Goal: Task Accomplishment & Management: Manage account settings

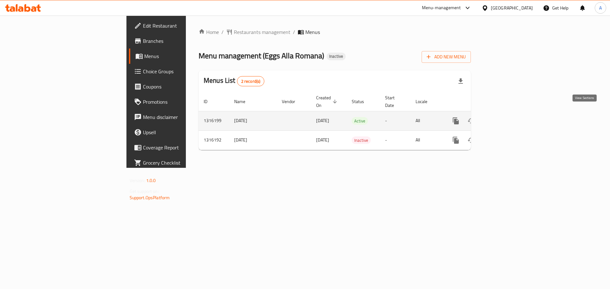
click at [506, 117] on icon "enhanced table" at bounding box center [502, 121] width 8 height 8
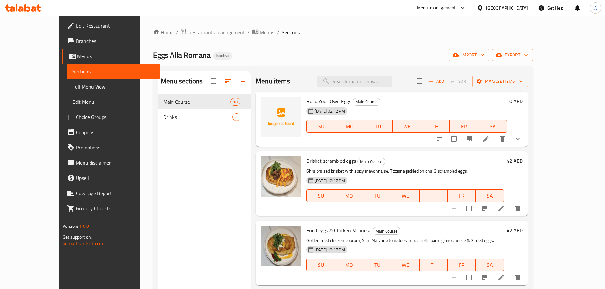
click at [78, 85] on span "Full Menu View" at bounding box center [113, 87] width 83 height 8
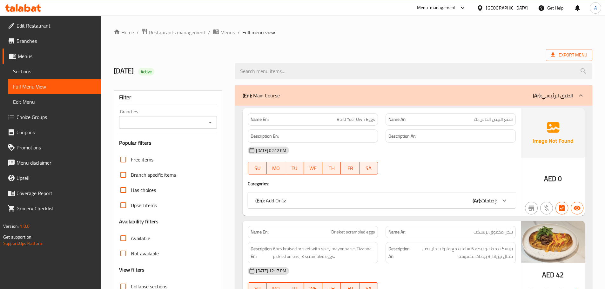
click at [402, 173] on div at bounding box center [451, 175] width 138 height 8
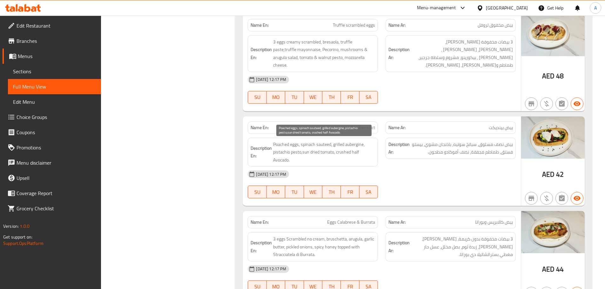
click at [355, 146] on span "Poached eggs, spinach sauteed, grilled aubergine, pistachio pesto,sun dried tom…" at bounding box center [324, 153] width 102 height 24
copy span "aubergine"
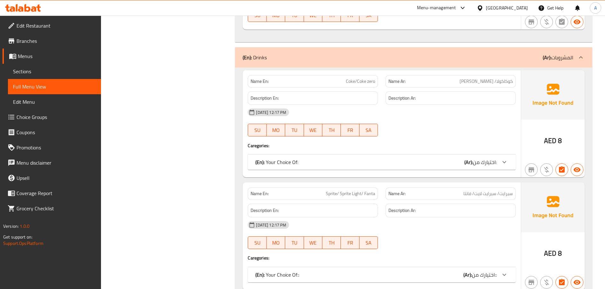
click at [335, 163] on div "(En): Your Choice Of: (Ar): اختيارك من:" at bounding box center [375, 163] width 241 height 8
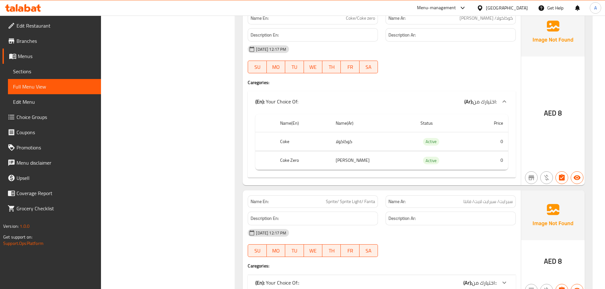
scroll to position [1065, 0]
drag, startPoint x: 277, startPoint y: 140, endPoint x: 363, endPoint y: 140, distance: 86.4
click at [363, 140] on tr "Coke كوكاكولا Active 0" at bounding box center [381, 141] width 253 height 19
drag, startPoint x: 273, startPoint y: 161, endPoint x: 373, endPoint y: 161, distance: 100.1
click at [373, 161] on tr "Coke Zero كوكاكولا زيرو Active 0" at bounding box center [381, 160] width 253 height 19
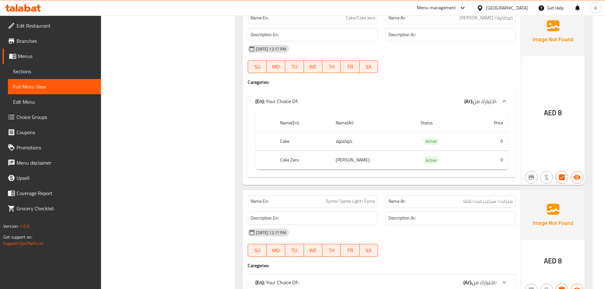
click at [420, 37] on h6 "Description Ar:" at bounding box center [451, 35] width 125 height 8
drag, startPoint x: 279, startPoint y: 141, endPoint x: 379, endPoint y: 141, distance: 100.1
click at [379, 141] on tr "Coke كوكاكولا Active 0" at bounding box center [381, 141] width 253 height 19
drag, startPoint x: 276, startPoint y: 159, endPoint x: 393, endPoint y: 159, distance: 116.6
click at [393, 159] on tr "Coke Zero كوكاكولا زيرو Active 0" at bounding box center [381, 160] width 253 height 19
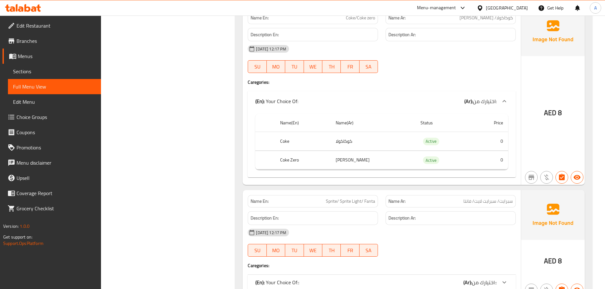
click at [291, 145] on th "Coke" at bounding box center [303, 141] width 56 height 19
click at [290, 142] on th "Coke" at bounding box center [303, 141] width 56 height 19
click at [283, 144] on th "Coke" at bounding box center [303, 141] width 56 height 19
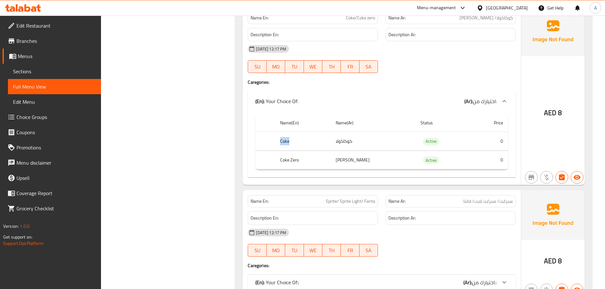
click at [283, 144] on th "Coke" at bounding box center [303, 141] width 56 height 19
copy th "Coke"
click at [294, 157] on th "Coke Zero" at bounding box center [303, 160] width 56 height 19
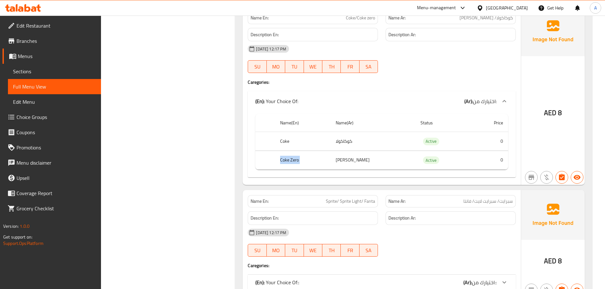
copy th "Coke Zero"
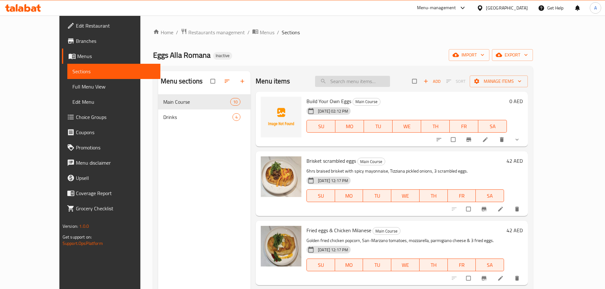
click at [363, 82] on input "search" at bounding box center [352, 81] width 75 height 11
paste input "Coke Zero"
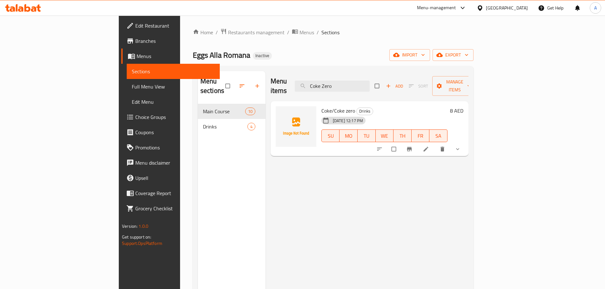
type input "Coke Zero"
click at [429, 146] on icon at bounding box center [426, 149] width 6 height 6
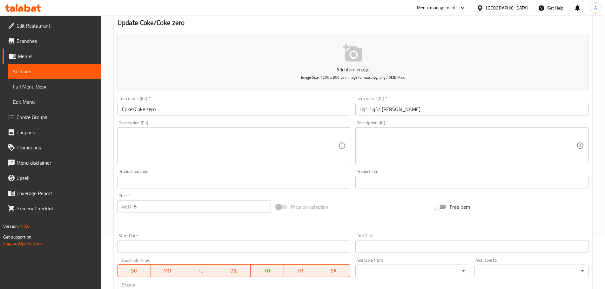
scroll to position [170, 0]
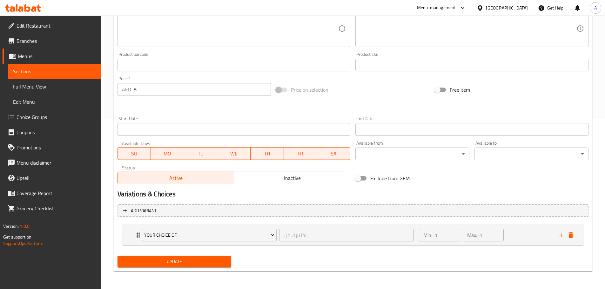
click at [56, 112] on link "Choice Groups" at bounding box center [52, 117] width 98 height 15
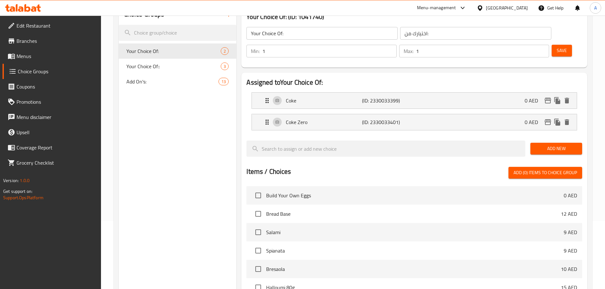
scroll to position [26, 0]
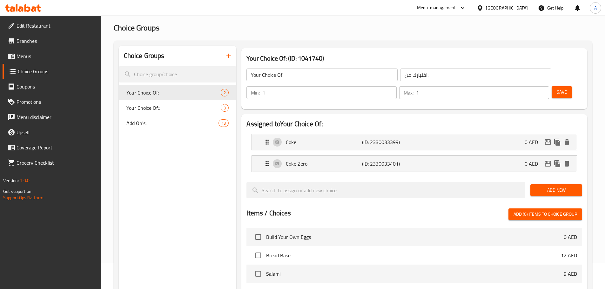
click at [300, 129] on nav "Coke (ID: 2330033399) 0 AED Name (En) Coke Name (En) Name (Ar) كوكاكولا Name (A…" at bounding box center [415, 153] width 336 height 48
drag, startPoint x: 312, startPoint y: 125, endPoint x: 330, endPoint y: 126, distance: 18.8
click at [312, 139] on p "Coke" at bounding box center [324, 143] width 76 height 8
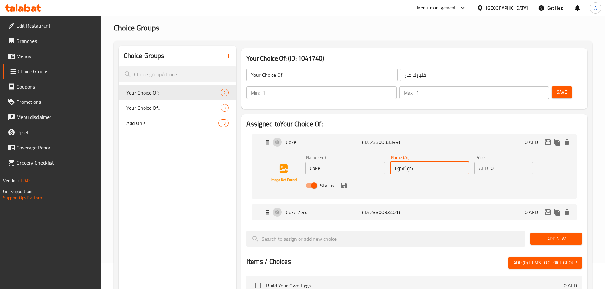
drag, startPoint x: 404, startPoint y: 151, endPoint x: 374, endPoint y: 151, distance: 30.5
click at [374, 153] on div "Name (En) Coke Name (En) Name (Ar) كوكاكولا Name (Ar) Price AED 0 Price Status" at bounding box center [430, 174] width 254 height 42
click at [346, 182] on icon "save" at bounding box center [345, 186] width 8 height 8
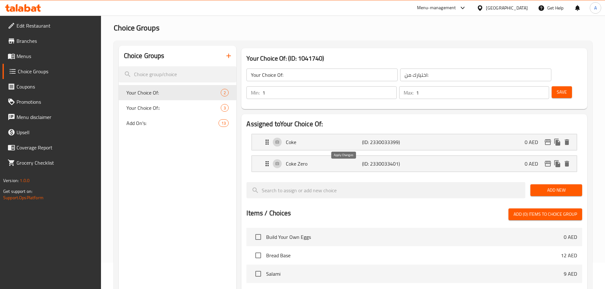
type input "كوك"
click at [557, 88] on span "Save" at bounding box center [562, 92] width 10 height 8
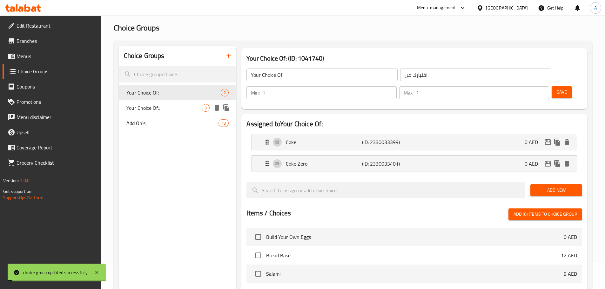
click at [173, 106] on span "Your Choice Of::" at bounding box center [164, 108] width 76 height 8
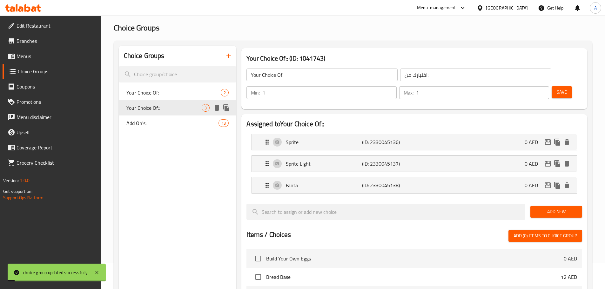
type input "Your Choice Of::"
type input "اختيارك من::"
click at [136, 125] on span "Add On's:" at bounding box center [162, 123] width 73 height 8
type input "Add On's:"
type input "إضافات:"
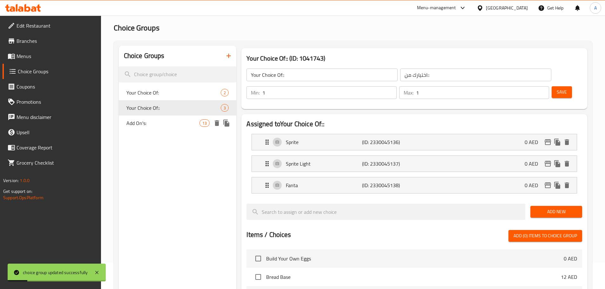
type input "0"
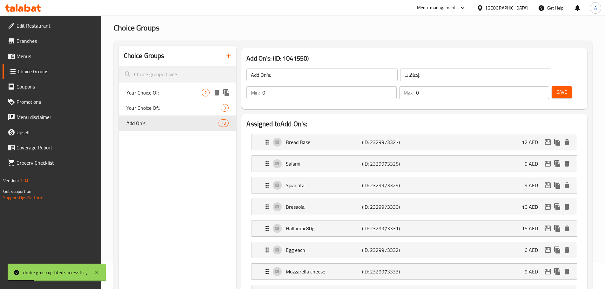
click at [148, 87] on div "Your Choice Of: 2" at bounding box center [178, 92] width 118 height 15
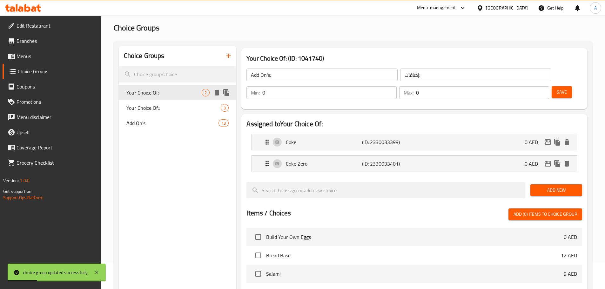
type input "Your Choice Of:"
type input "اختيارك من:"
type input "1"
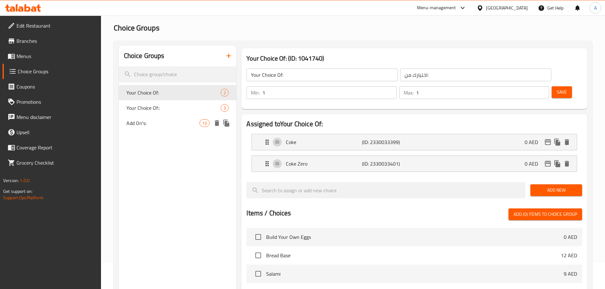
click at [172, 121] on span "Add On's:" at bounding box center [162, 123] width 73 height 8
type input "Add On's:"
type input "إضافات:"
type input "0"
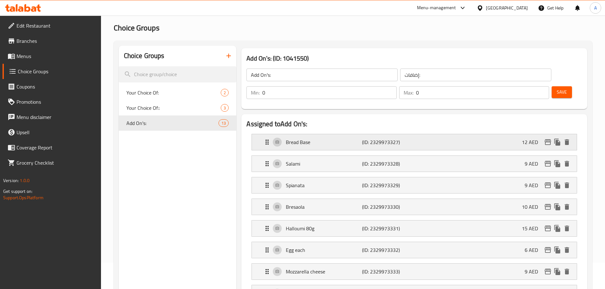
click at [393, 139] on p "(ID: 2329973327)" at bounding box center [387, 143] width 51 height 8
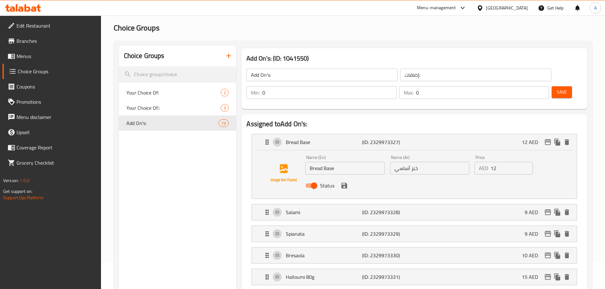
click at [422, 162] on input "خبز أساسي" at bounding box center [429, 168] width 79 height 13
click at [343, 183] on icon "save" at bounding box center [345, 186] width 6 height 6
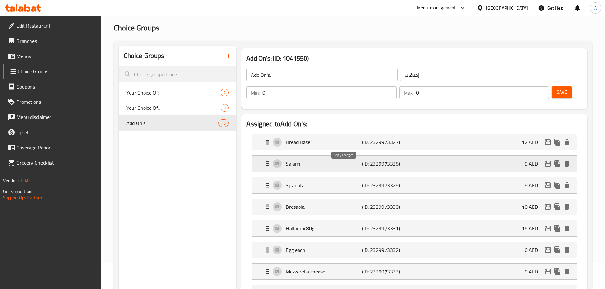
type input "قاعدة خبز"
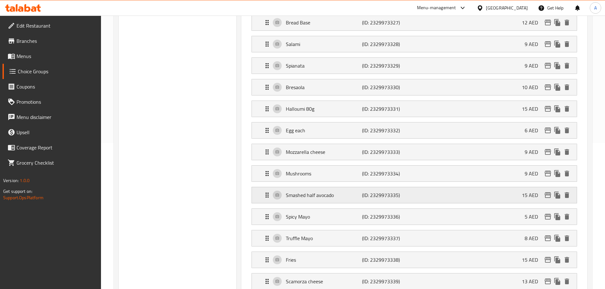
scroll to position [153, 0]
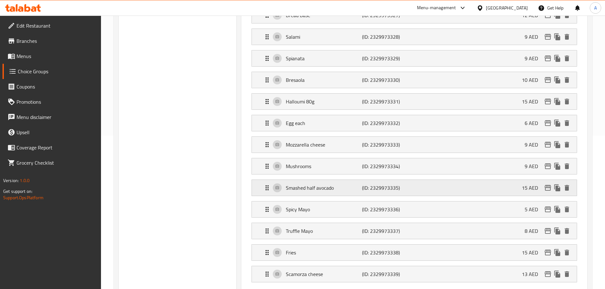
click at [346, 180] on div "Smashed half avocado (ID: 2329973335) 15 AED" at bounding box center [416, 188] width 306 height 16
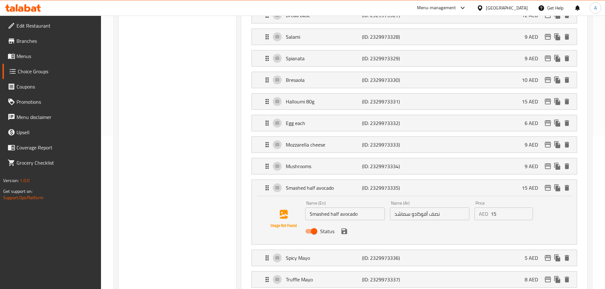
click at [403, 208] on input "نصف أفوكادو سماشد" at bounding box center [429, 214] width 79 height 13
click at [347, 229] on icon "save" at bounding box center [345, 232] width 6 height 6
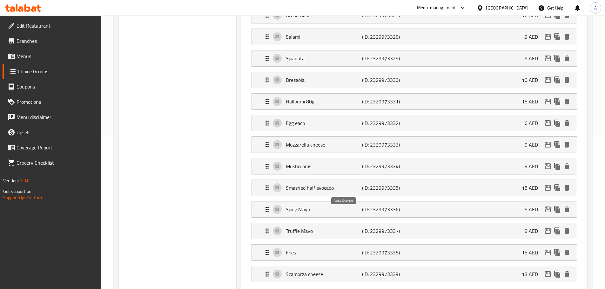
type input "نصف أفوكادو مهروس"
click at [337, 184] on p "Smashed half avocado" at bounding box center [324, 188] width 76 height 8
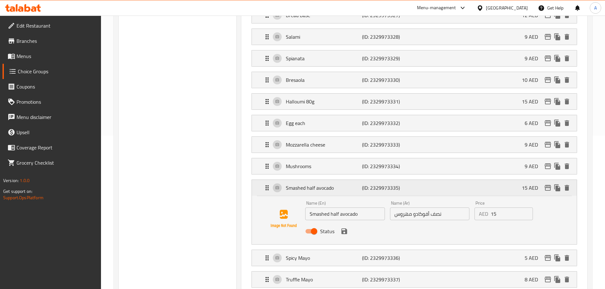
click at [336, 184] on p "Smashed half avocado" at bounding box center [324, 188] width 76 height 8
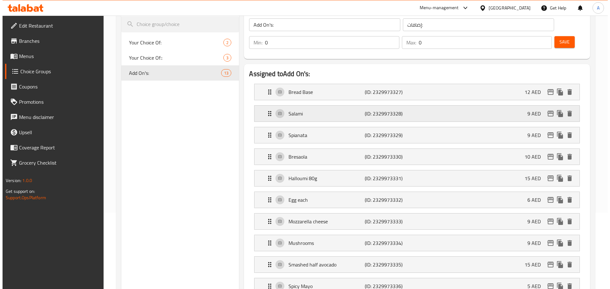
scroll to position [0, 0]
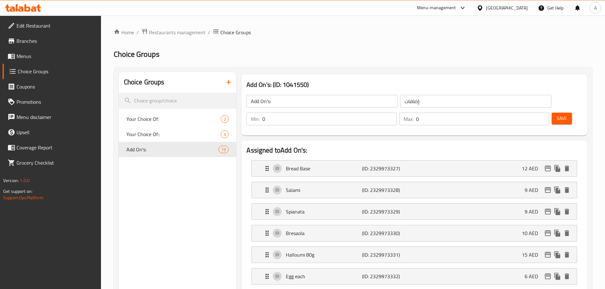
click at [543, 90] on div "Add On's: ​ إضافات: ​ Min: 0 ​ Max: 0 ​ Save" at bounding box center [414, 110] width 341 height 46
click at [552, 113] on button "Save" at bounding box center [562, 119] width 20 height 12
click at [34, 59] on span "Menus" at bounding box center [56, 56] width 79 height 8
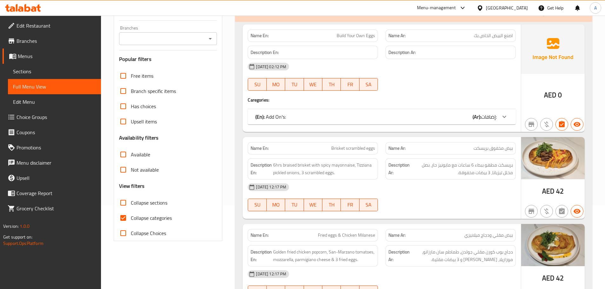
scroll to position [95, 0]
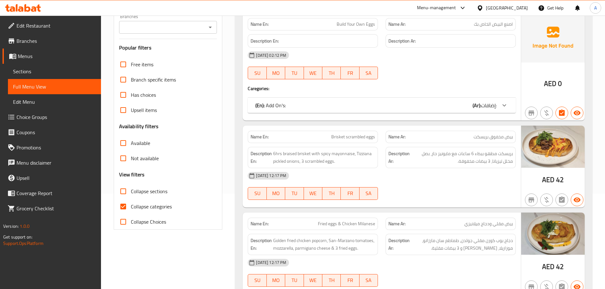
drag, startPoint x: 121, startPoint y: 206, endPoint x: 189, endPoint y: 108, distance: 119.0
click at [123, 206] on input "Collapse categories" at bounding box center [123, 206] width 15 height 15
checkbox input "false"
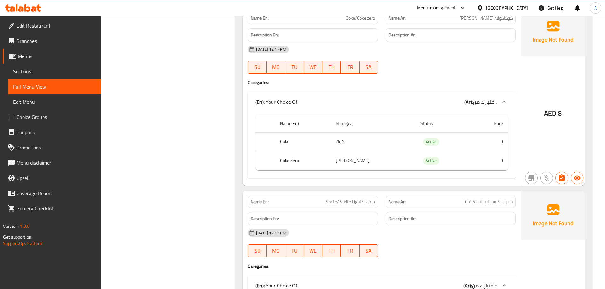
scroll to position [1344, 0]
drag, startPoint x: 275, startPoint y: 143, endPoint x: 411, endPoint y: 21, distance: 183.1
click at [384, 143] on tr "Coke كوك Active 0" at bounding box center [381, 141] width 253 height 19
click at [278, 158] on th "Coke Zero" at bounding box center [303, 160] width 56 height 19
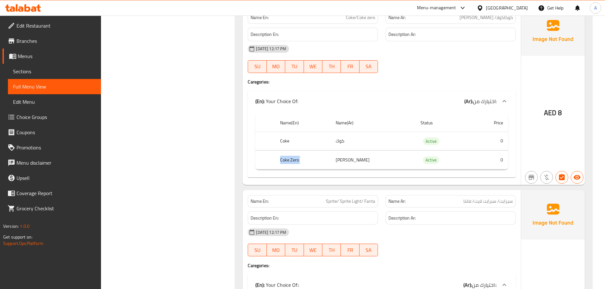
click at [278, 158] on th "Coke Zero" at bounding box center [303, 160] width 56 height 19
copy th "Coke Zero"
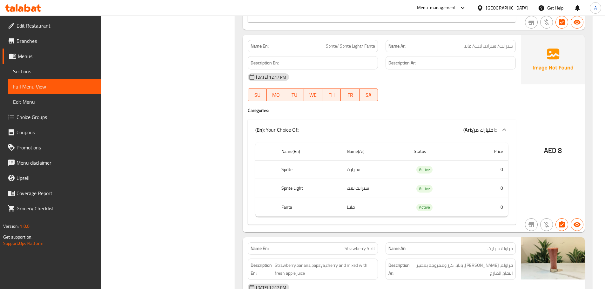
scroll to position [1503, 0]
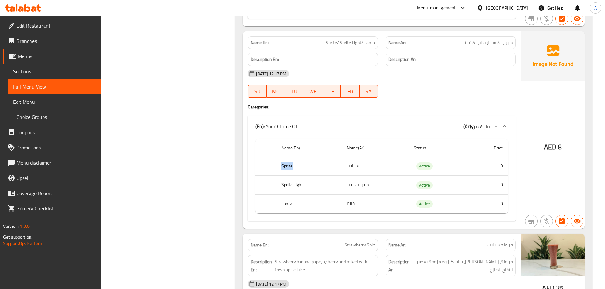
drag, startPoint x: 280, startPoint y: 165, endPoint x: 368, endPoint y: 164, distance: 88.0
click at [368, 164] on tr "Sprite سبرايت Active 0" at bounding box center [381, 166] width 253 height 19
click at [290, 179] on th "Sprite Light" at bounding box center [308, 185] width 65 height 19
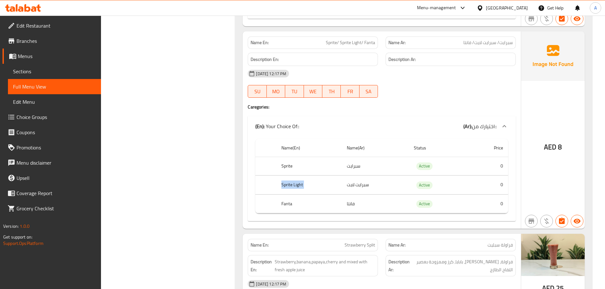
copy th "Sprite Light"
click at [281, 168] on th "Sprite" at bounding box center [308, 166] width 65 height 19
drag, startPoint x: 281, startPoint y: 168, endPoint x: 371, endPoint y: 163, distance: 90.4
click at [371, 163] on tr "Sprite سبرايت Active 0" at bounding box center [381, 166] width 253 height 19
drag, startPoint x: 278, startPoint y: 184, endPoint x: 344, endPoint y: 185, distance: 66.4
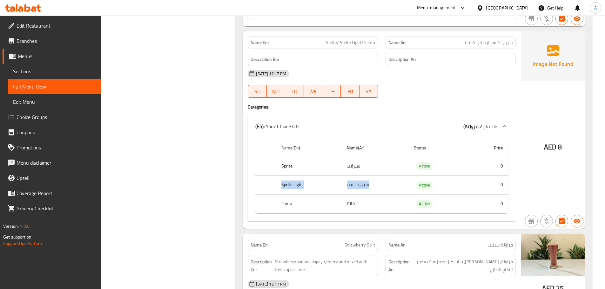
click at [348, 184] on tr "Sprite Light سبرايت لايت Active 0" at bounding box center [381, 185] width 253 height 19
drag, startPoint x: 275, startPoint y: 202, endPoint x: 358, endPoint y: 202, distance: 83.6
click at [358, 202] on tr "Fanta فانتا Active 0" at bounding box center [381, 204] width 253 height 19
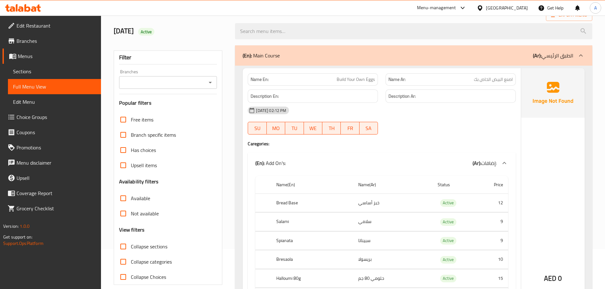
scroll to position [64, 0]
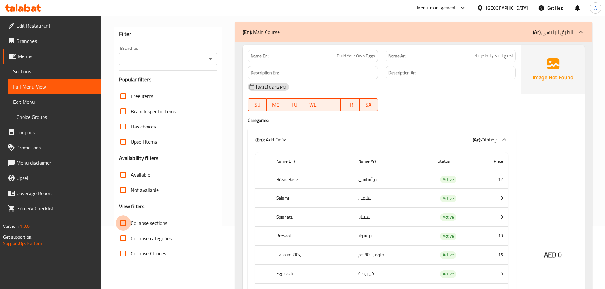
click at [125, 219] on input "Collapse sections" at bounding box center [123, 223] width 15 height 15
checkbox input "true"
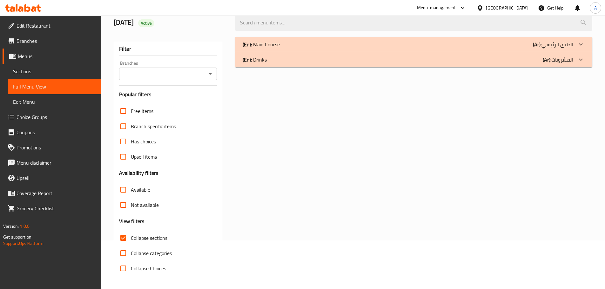
scroll to position [49, 0]
click at [271, 43] on p "(En): Main Course" at bounding box center [261, 45] width 37 height 8
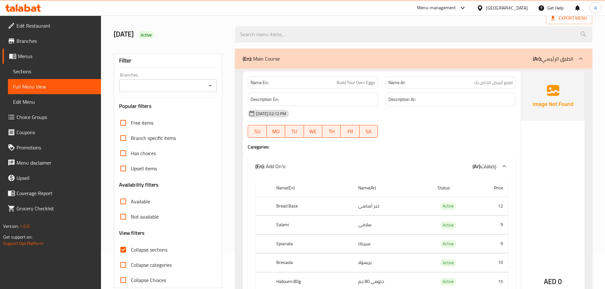
scroll to position [95, 0]
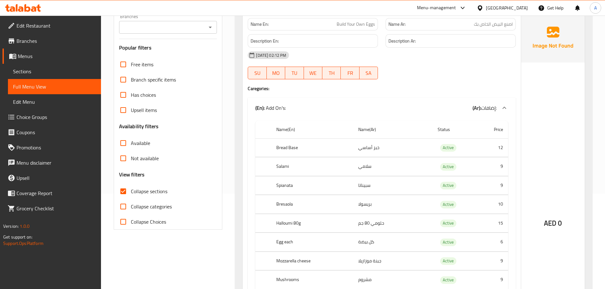
click at [278, 98] on div "(En): Add On's: (Ar): إضافات: Name(En) Name(Ar) Status Price Bread Base خبز أسا…" at bounding box center [382, 245] width 268 height 295
click at [281, 104] on p "(En): Add On's:" at bounding box center [270, 108] width 31 height 8
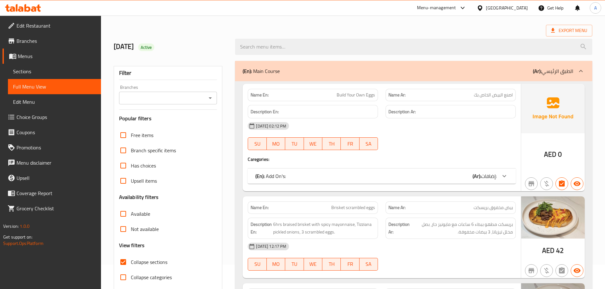
scroll to position [88, 0]
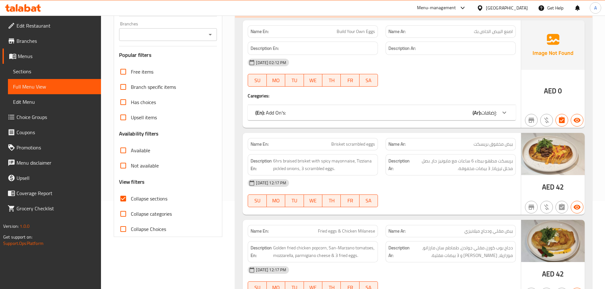
click at [438, 115] on div "(En): Add On's: (Ar): إضافات:" at bounding box center [375, 113] width 241 height 8
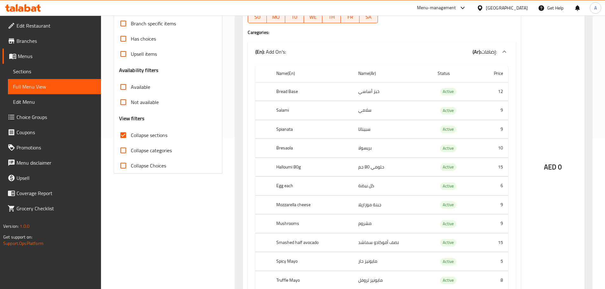
scroll to position [183, 0]
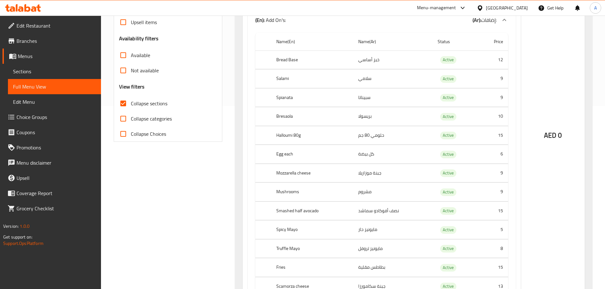
drag, startPoint x: 255, startPoint y: 39, endPoint x: 254, endPoint y: 44, distance: 4.8
click at [255, 40] on div "Name(En) Name(Ar) Status Price Bread Base خبز أساسي Active 12 Salami سلامي Acti…" at bounding box center [382, 167] width 268 height 274
click at [534, 98] on div "AED 0" at bounding box center [553, 118] width 64 height 387
click at [293, 63] on th "Bread Base" at bounding box center [312, 60] width 82 height 19
click at [292, 63] on th "Bread Base" at bounding box center [312, 60] width 82 height 19
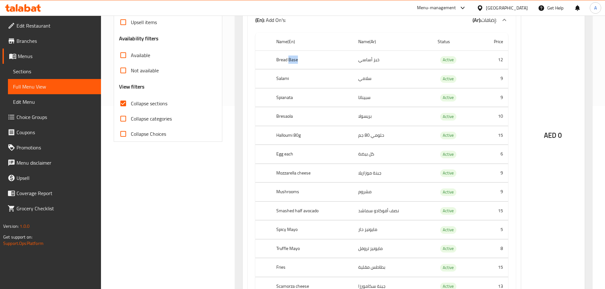
click at [291, 63] on th "Bread Base" at bounding box center [312, 60] width 82 height 19
click at [290, 63] on th "Bread Base" at bounding box center [312, 60] width 82 height 19
copy th "Bread Base"
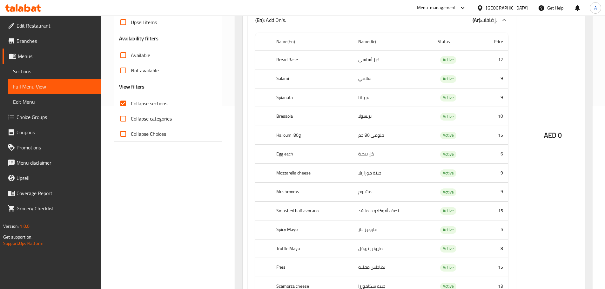
click at [543, 106] on div "AED 0" at bounding box center [553, 118] width 64 height 387
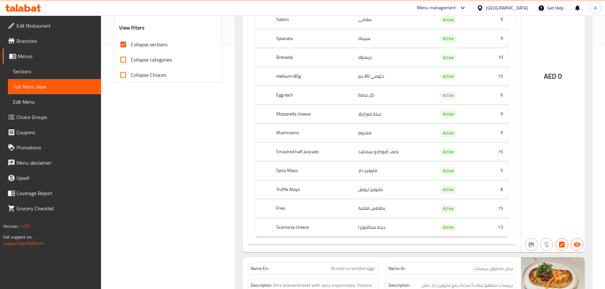
scroll to position [247, 0]
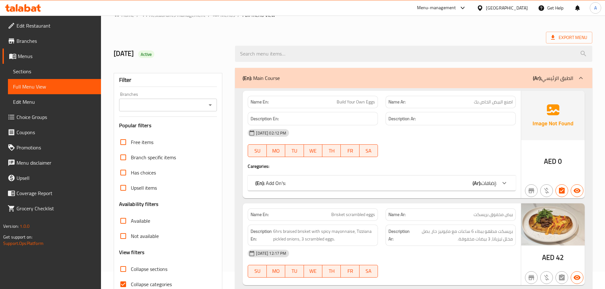
scroll to position [32, 0]
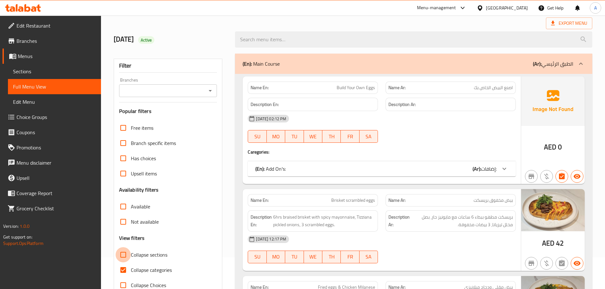
click at [125, 253] on input "Collapse sections" at bounding box center [123, 255] width 15 height 15
checkbox input "true"
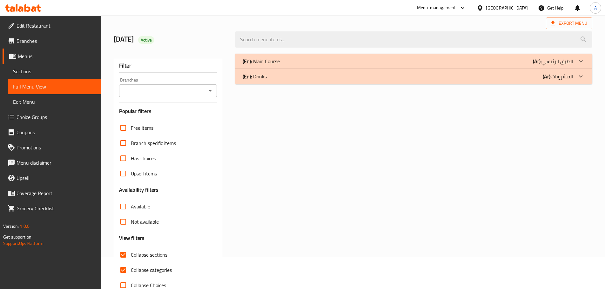
click at [259, 61] on p "(En): Main Course" at bounding box center [261, 62] width 37 height 8
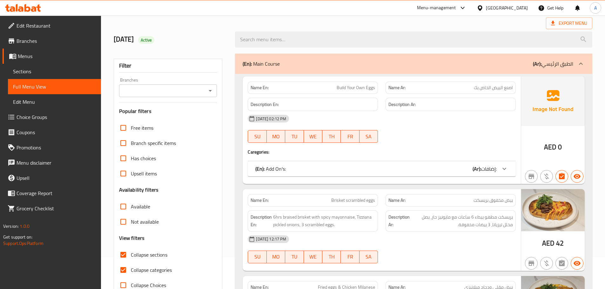
click at [284, 176] on div "(En): Add On's: (Ar): إضافات:" at bounding box center [382, 168] width 268 height 15
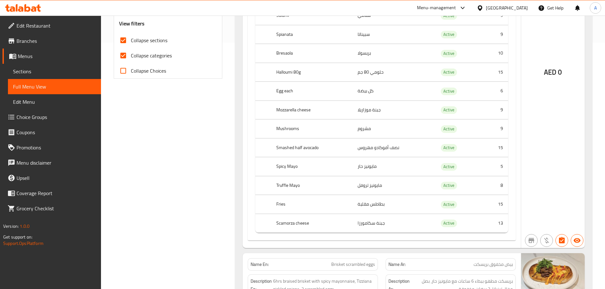
scroll to position [127, 0]
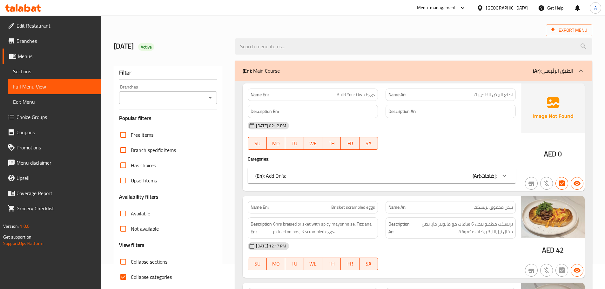
scroll to position [64, 0]
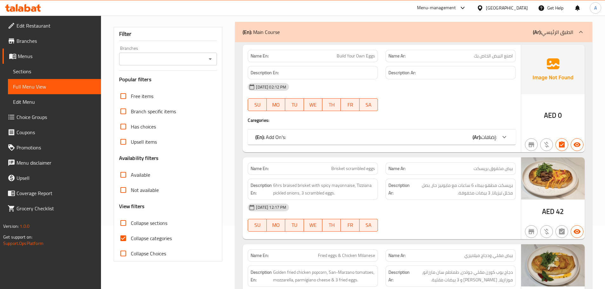
click at [127, 238] on input "Collapse categories" at bounding box center [123, 238] width 15 height 15
checkbox input "false"
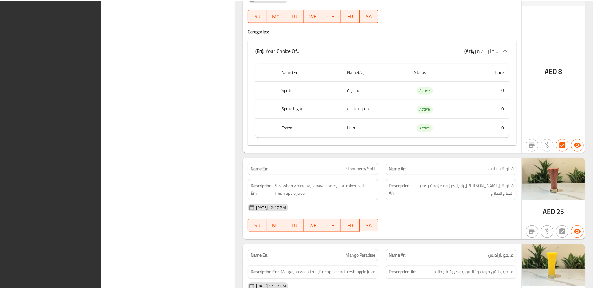
scroll to position [1626, 0]
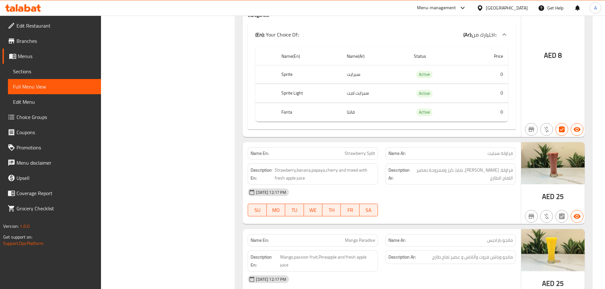
drag, startPoint x: 17, startPoint y: 73, endPoint x: 94, endPoint y: 73, distance: 76.6
click at [18, 73] on span "Sections" at bounding box center [54, 72] width 83 height 8
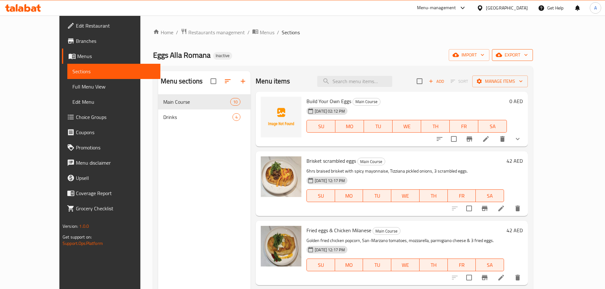
click at [533, 51] on button "export" at bounding box center [512, 55] width 41 height 12
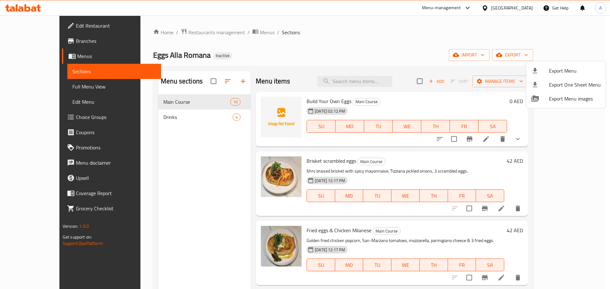
click at [550, 73] on span "Export Menu" at bounding box center [575, 71] width 52 height 8
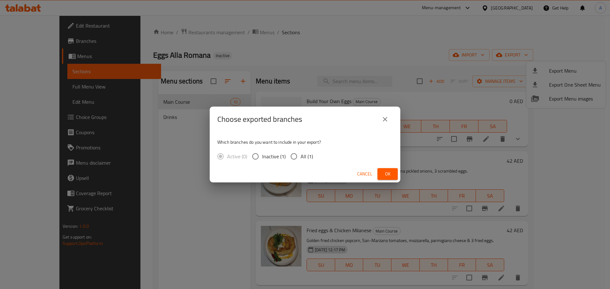
click at [307, 156] on span "All (1)" at bounding box center [307, 157] width 12 height 8
click at [301, 156] on input "All (1)" at bounding box center [293, 156] width 13 height 13
radio input "true"
click at [385, 174] on span "Ok" at bounding box center [388, 174] width 10 height 8
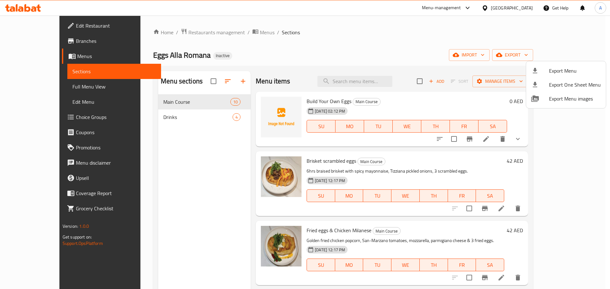
click at [377, 9] on div at bounding box center [305, 144] width 610 height 289
